Goal: Find specific page/section: Find specific page/section

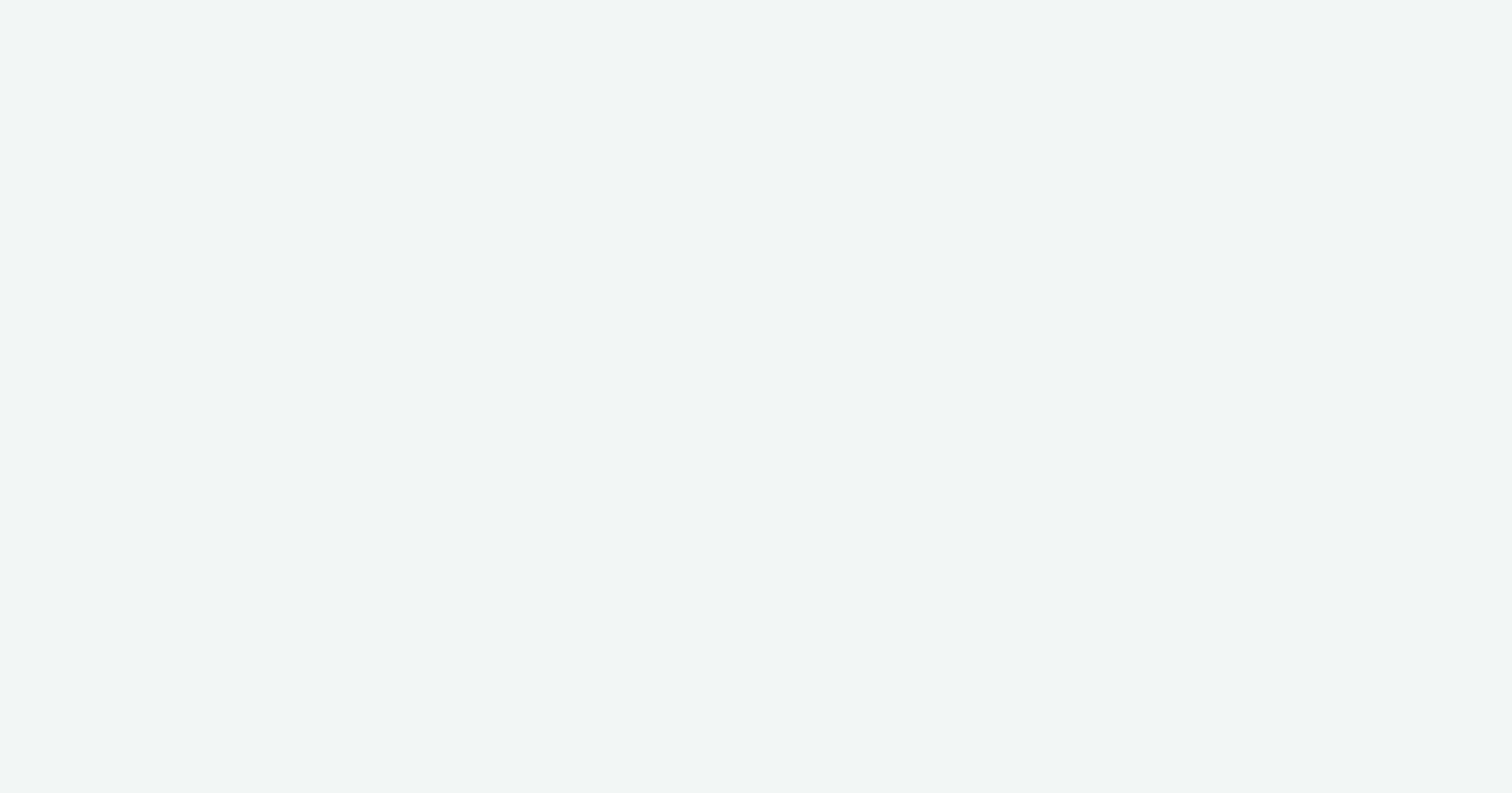
select select "ab85b118-b3fc-4d58-8204-61b74655165f"
select select "b4af5796-1daa-46a0-97ba-7eb4329f9e81"
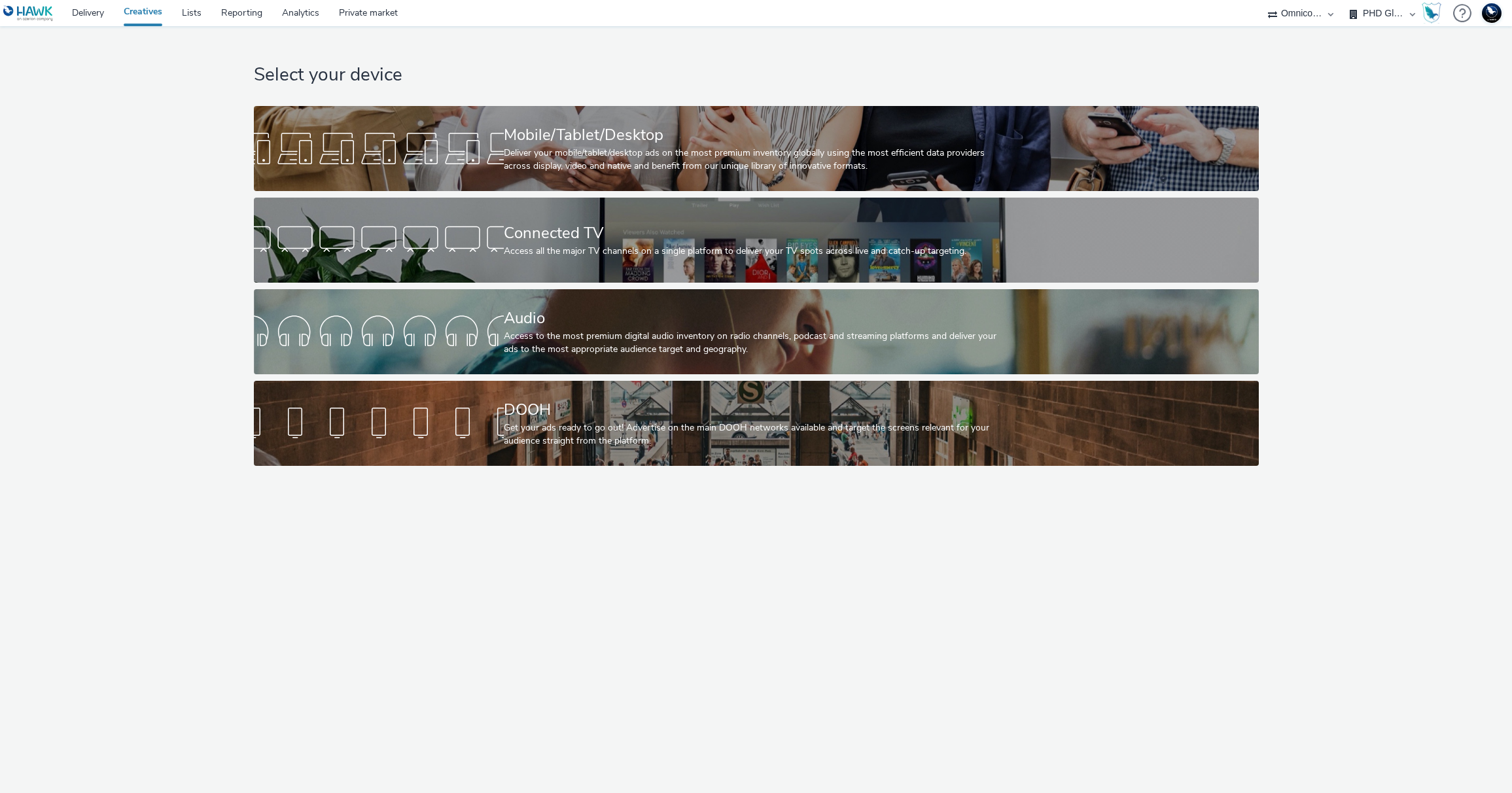
click at [1325, 11] on select "75 Media A8 Media Group ABI Media Abkom AB Abovo Ace & [PERSON_NAME] Ad-on Medi…" at bounding box center [1301, 13] width 79 height 27
select select "f235d2cd-8e11-4e46-aed5-ef3b73ee5f46"
select select "16102c92-9fcd-42ae-98c7-a7aa27a96925"
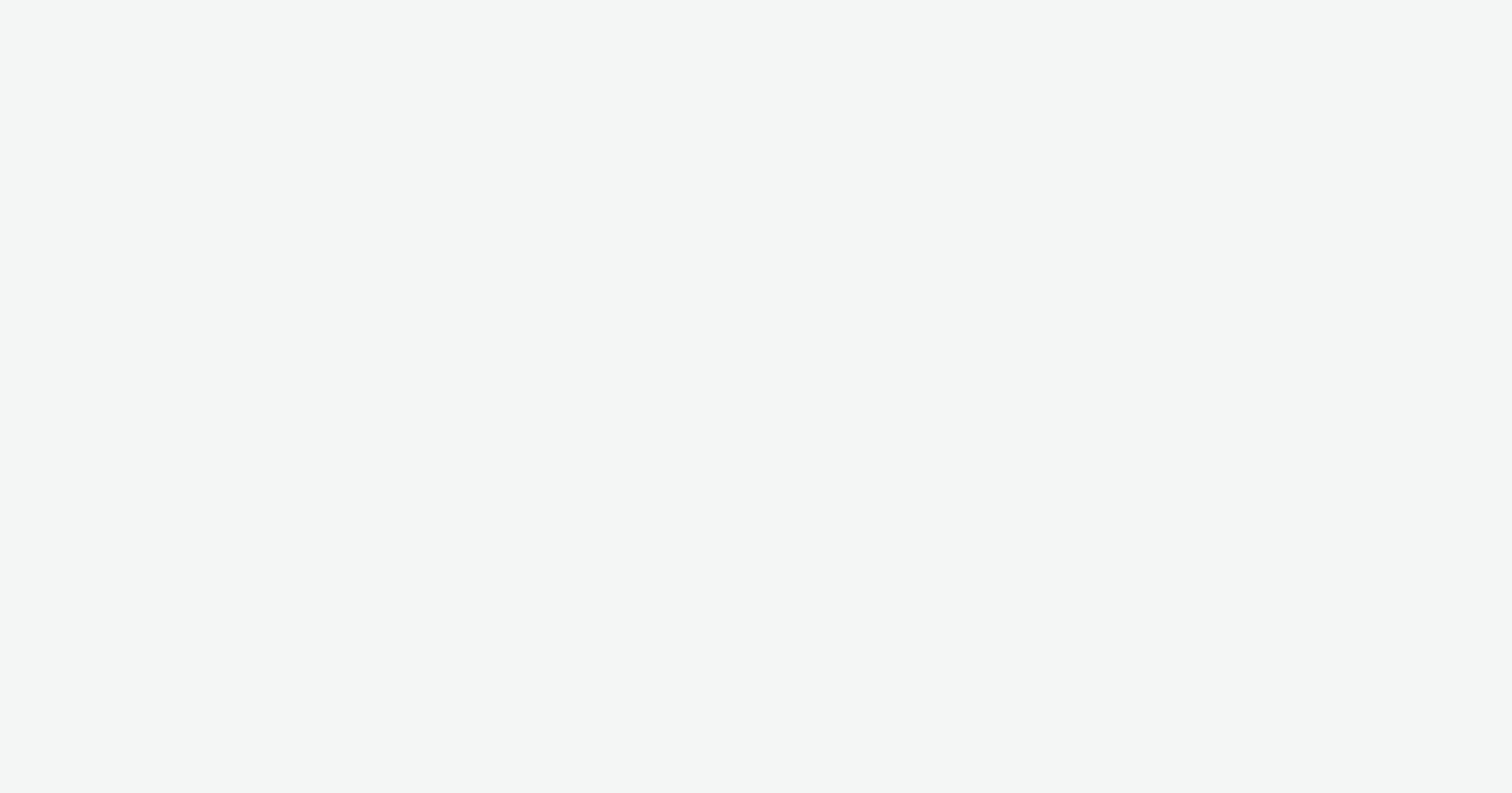
select select "f235d2cd-8e11-4e46-aed5-ef3b73ee5f46"
select select "16102c92-9fcd-42ae-98c7-a7aa27a96925"
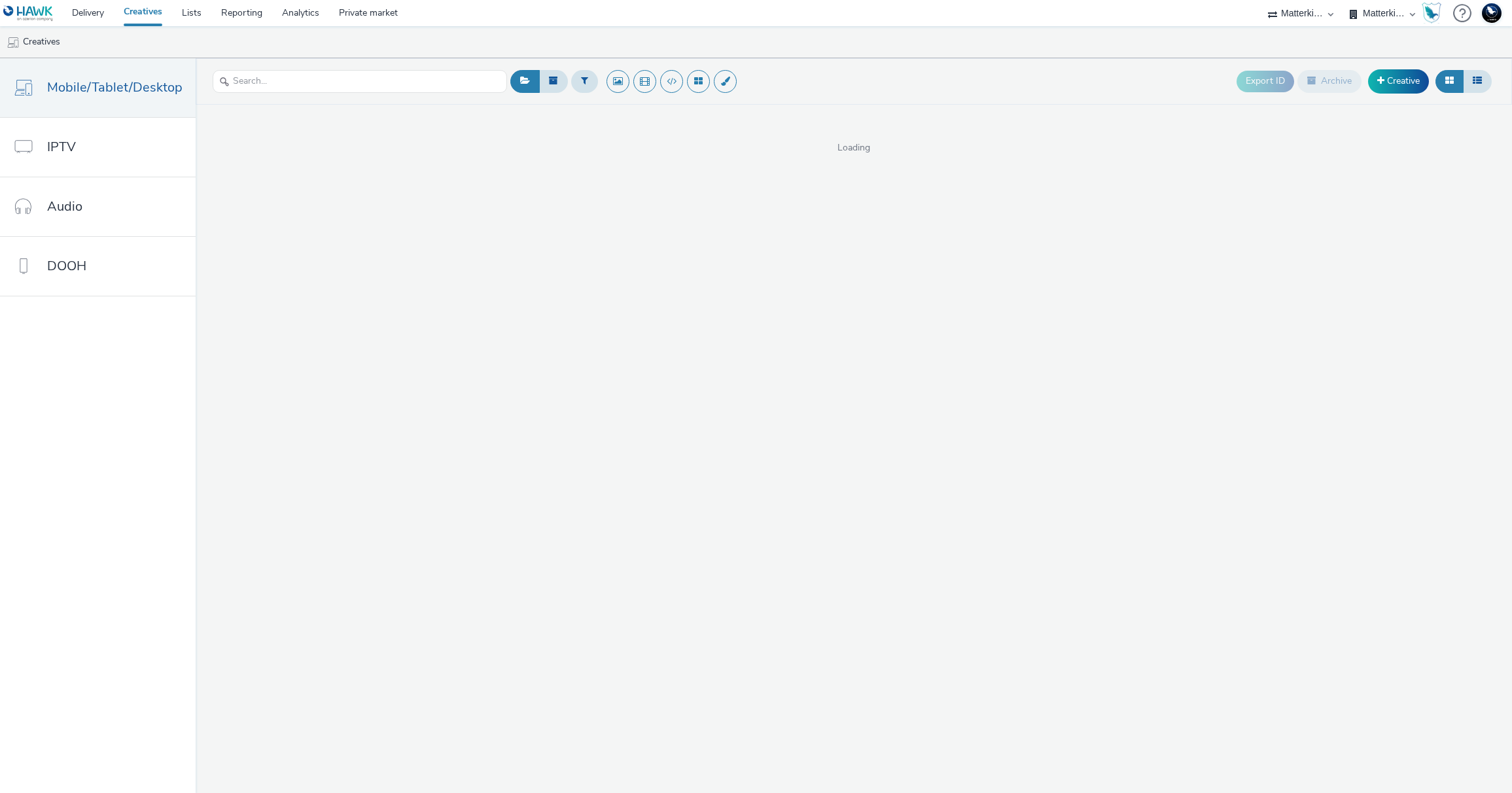
click at [1302, 17] on select "75 Media A8 Media Group ABI Media Abkom AB Abovo Ace & [PERSON_NAME] Ad-on Medi…" at bounding box center [1301, 13] width 79 height 27
select select "2fc77e36-bb93-4aa3-9dff-dcb08e02eac6"
select select "76ad01cf-8fce-4ca5-967e-cfcb7530c48b"
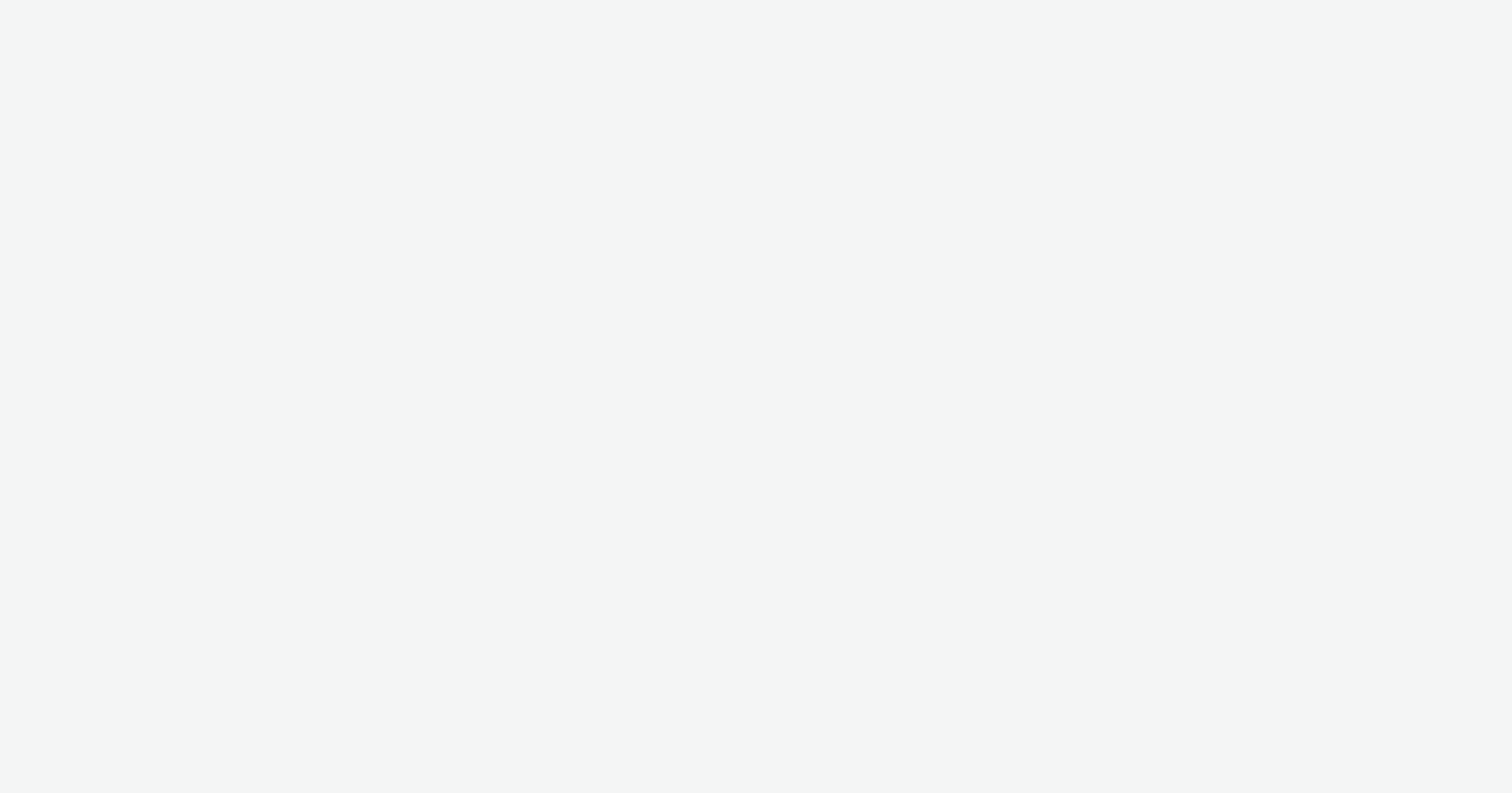
select select "2fc77e36-bb93-4aa3-9dff-dcb08e02eac6"
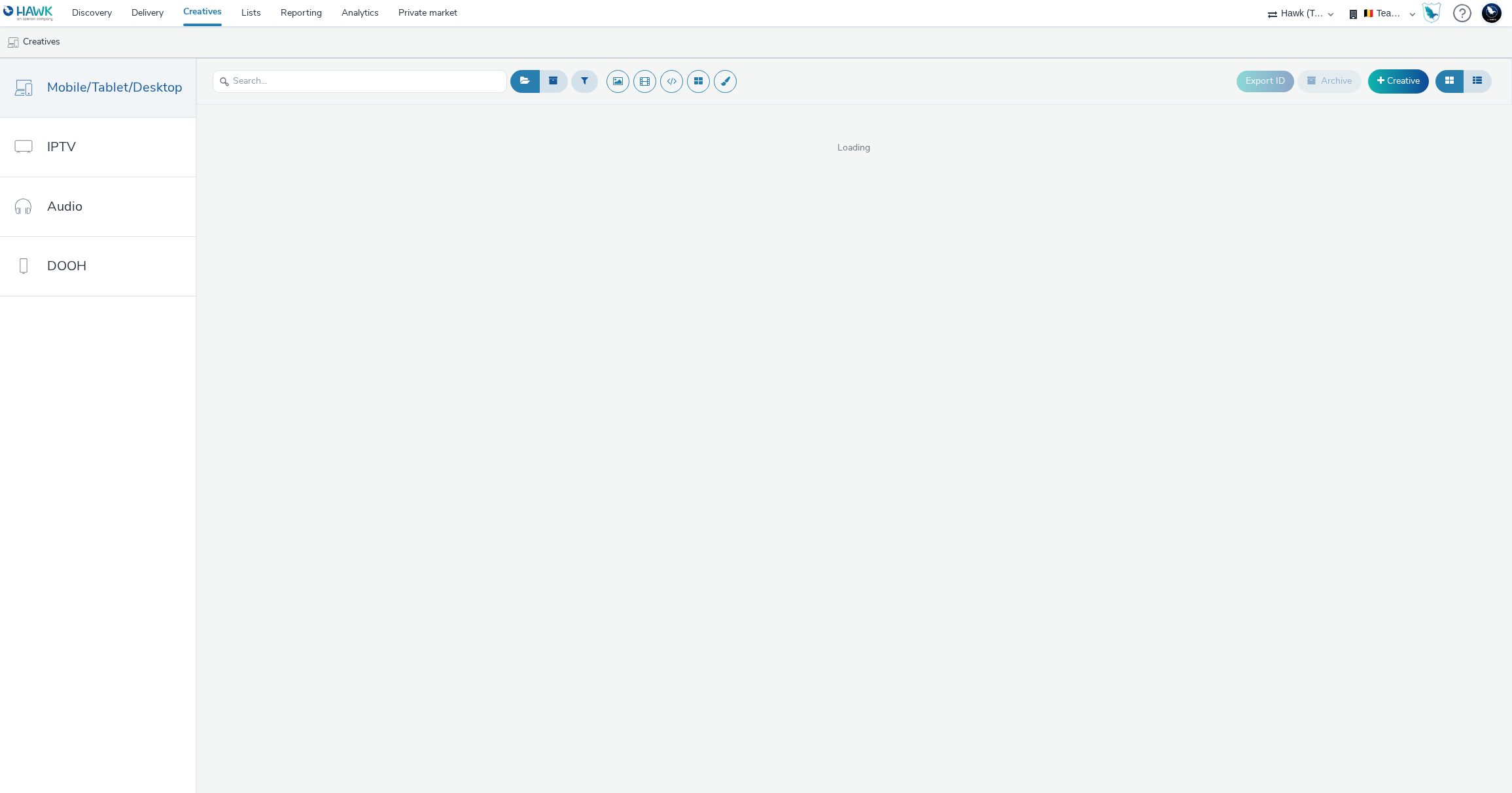
click at [1385, 13] on select "🇧🇪 Team BE 🇩🇪 Team DE 🇫🇷 Team FR 🇬🇧 Team UK 🌍 Demonstration 📡 Integration tests…" at bounding box center [1382, 13] width 79 height 27
select select "2405a9d4-3350-4458-8d06-44f78962fa76"
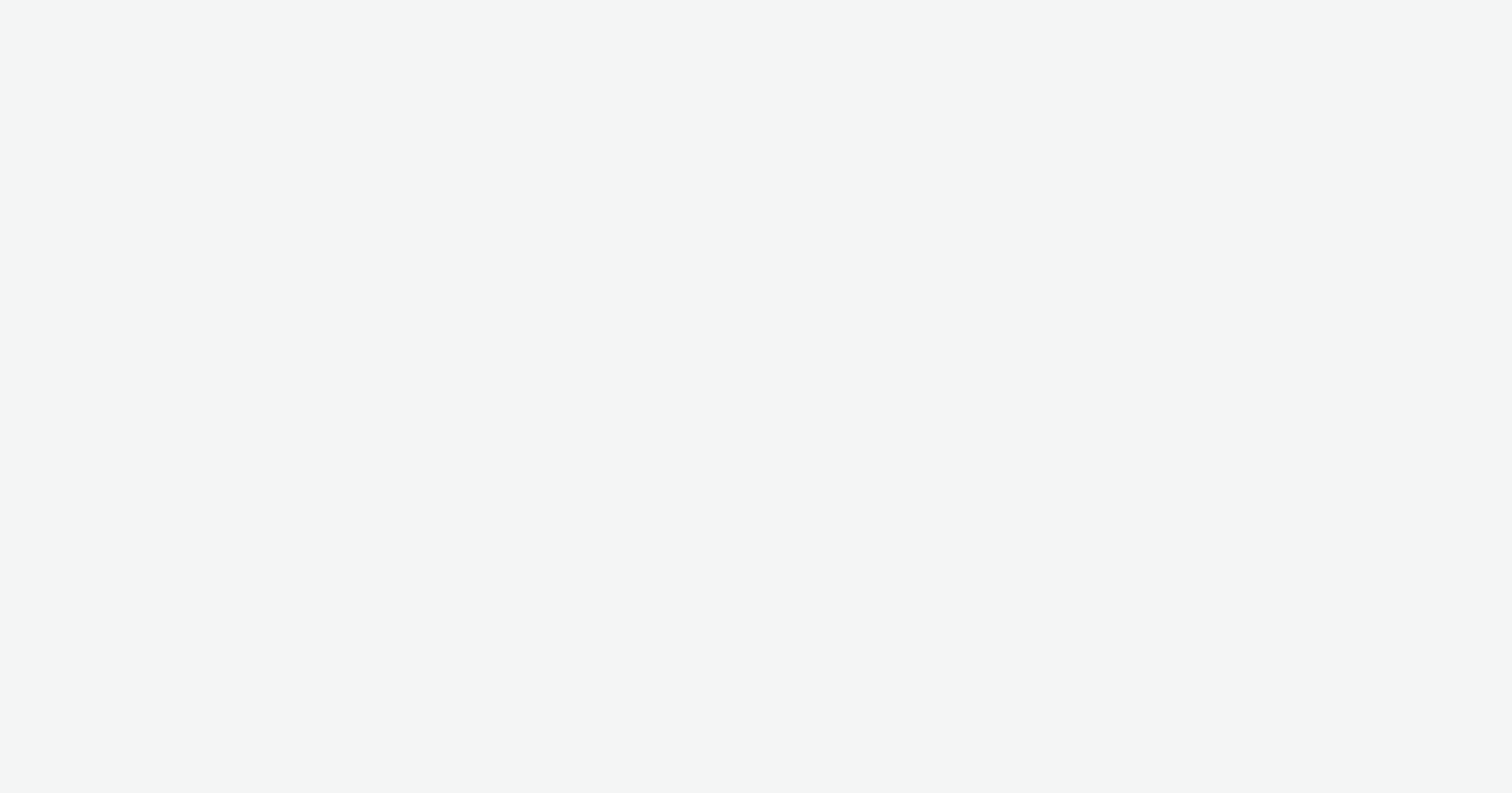
select select "2fc77e36-bb93-4aa3-9dff-dcb08e02eac6"
select select "2405a9d4-3350-4458-8d06-44f78962fa76"
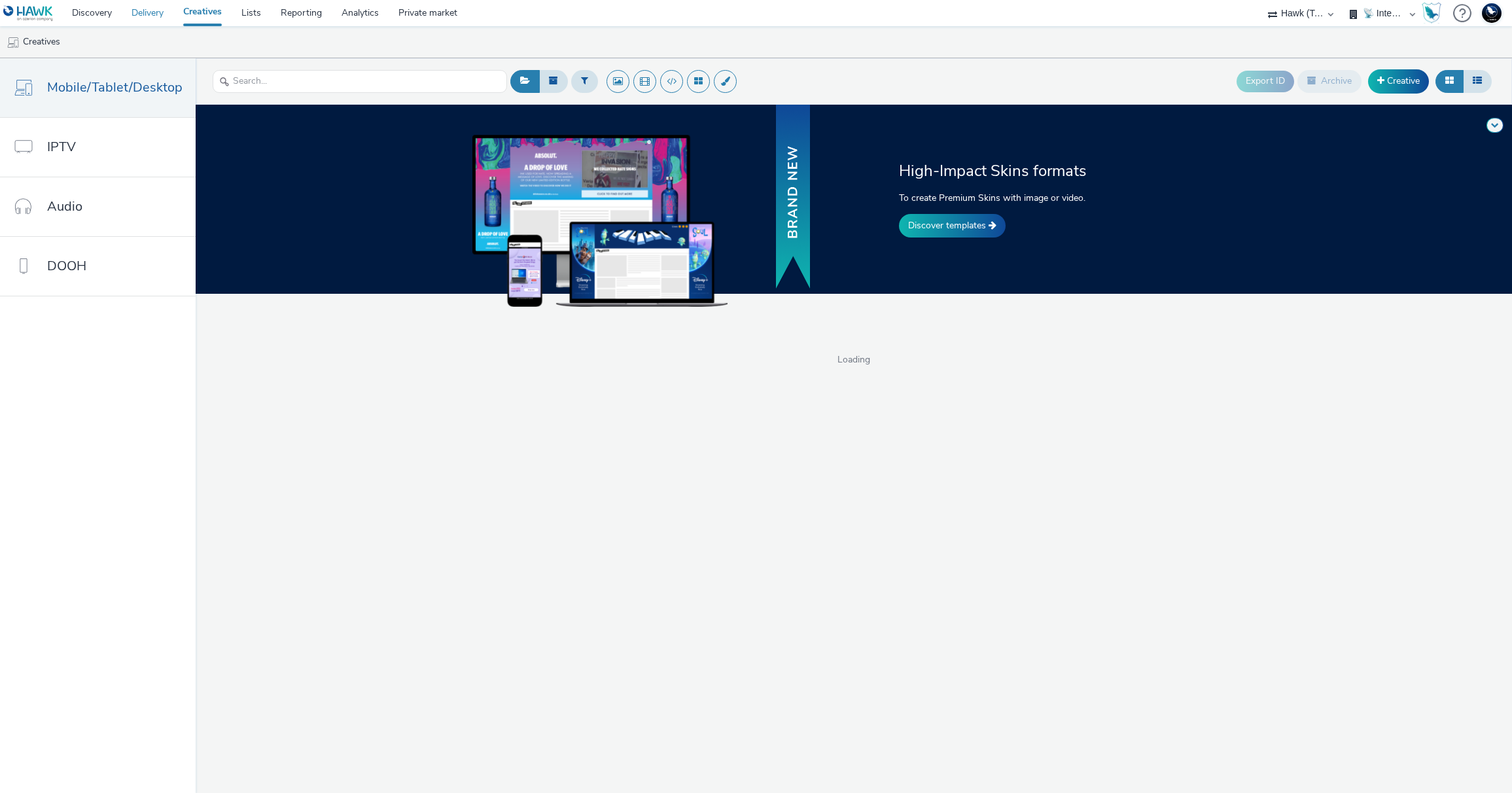
click at [148, 16] on link "Delivery" at bounding box center [148, 13] width 51 height 27
